Goal: Task Accomplishment & Management: Manage account settings

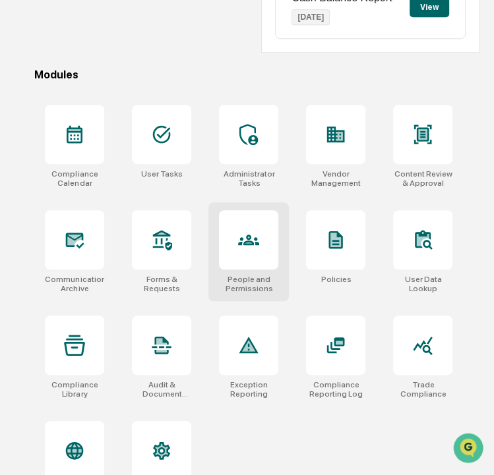
scroll to position [361, 0]
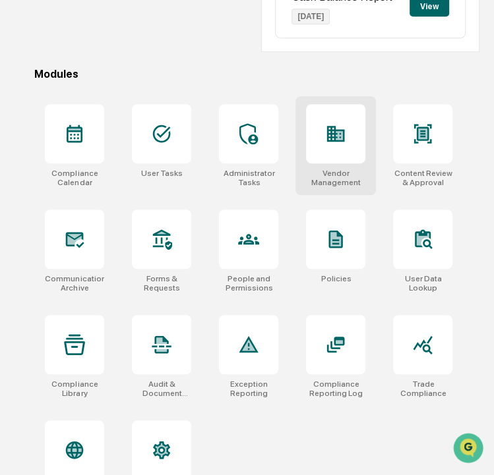
click at [340, 164] on div "Vendor Management" at bounding box center [335, 145] width 80 height 99
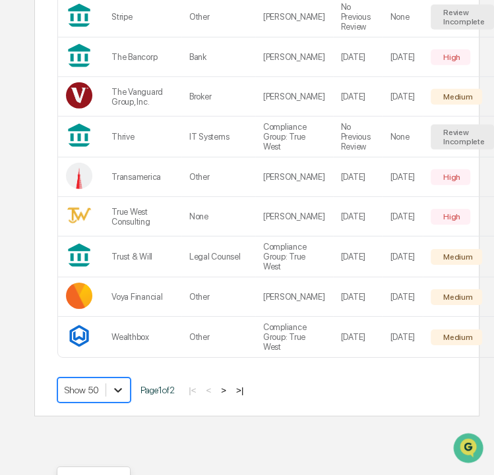
scroll to position [2060, 0]
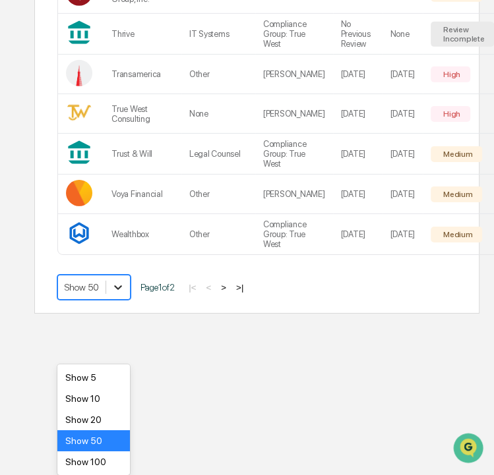
click at [104, 464] on div "Show 100" at bounding box center [93, 462] width 73 height 21
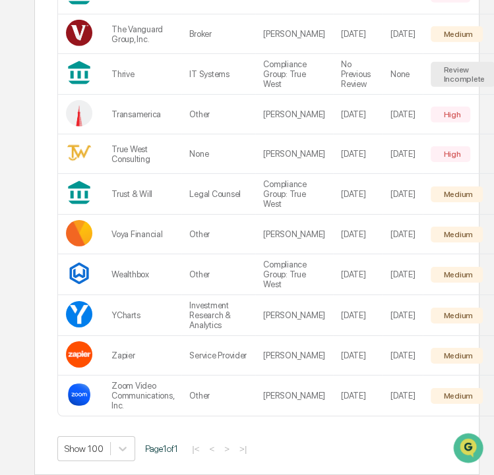
drag, startPoint x: 23, startPoint y: 327, endPoint x: 5, endPoint y: 313, distance: 22.6
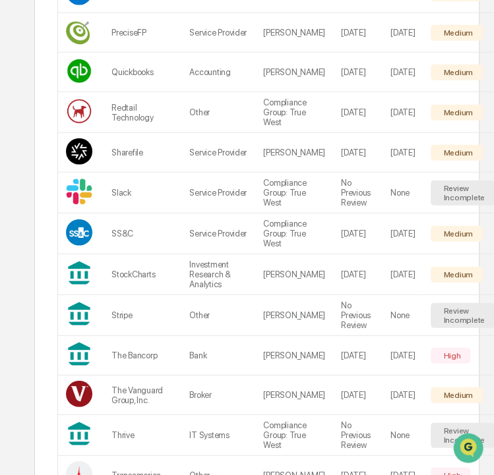
scroll to position [1628, 5]
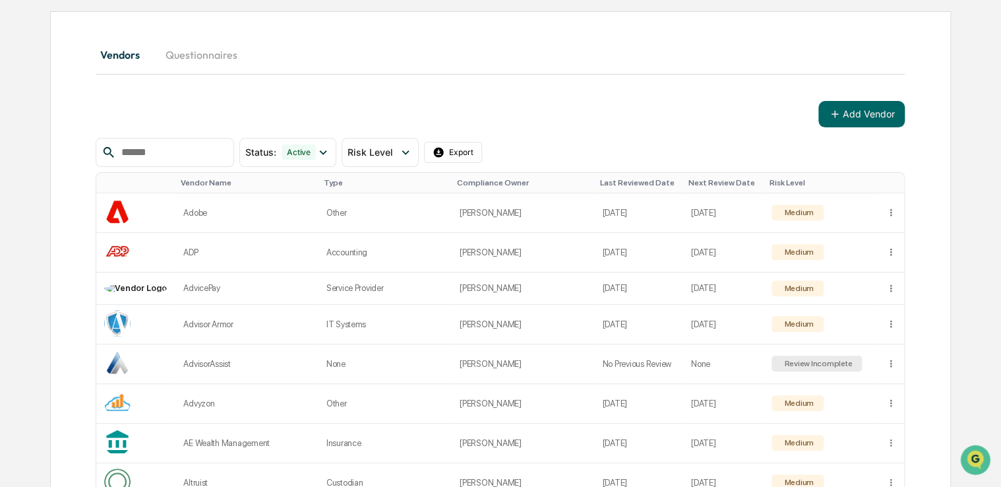
scroll to position [0, 0]
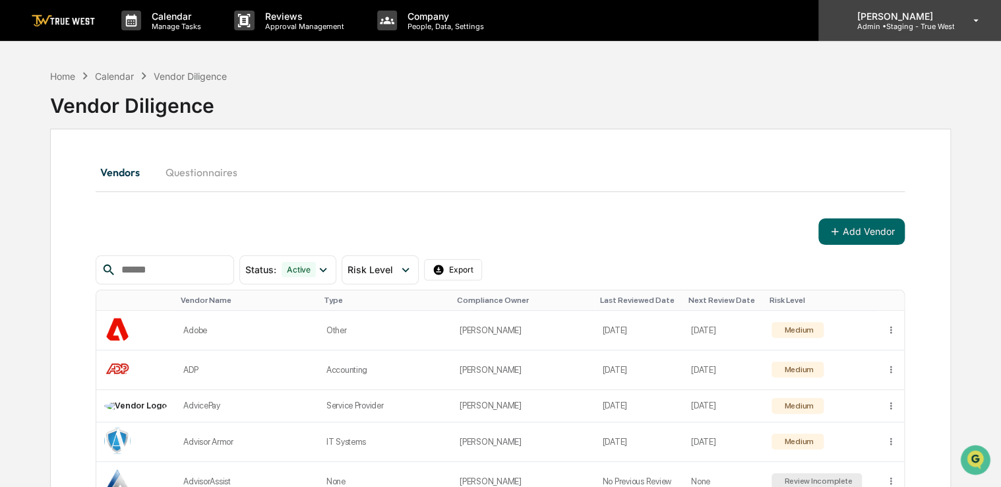
click at [493, 22] on p "Admin • Staging - True West" at bounding box center [900, 26] width 108 height 9
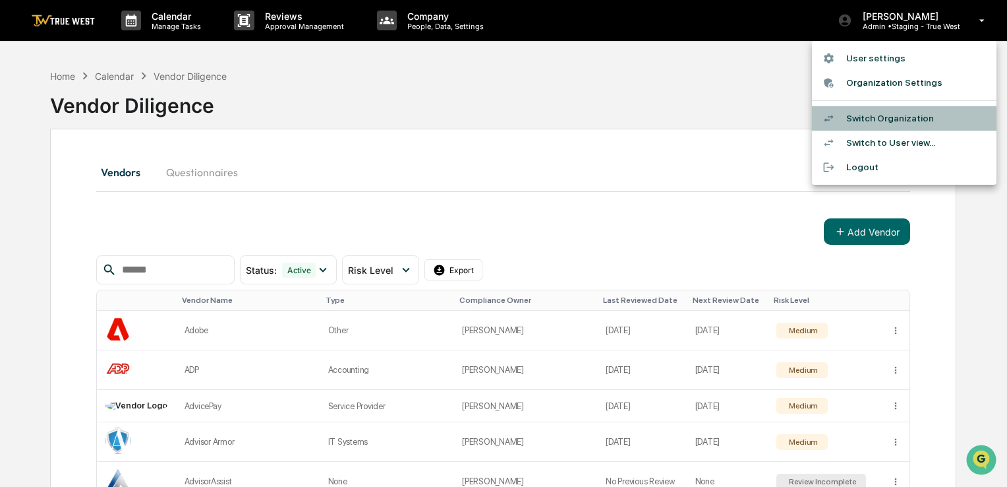
click at [493, 111] on li "Switch Organization" at bounding box center [904, 118] width 185 height 24
